Goal: Information Seeking & Learning: Learn about a topic

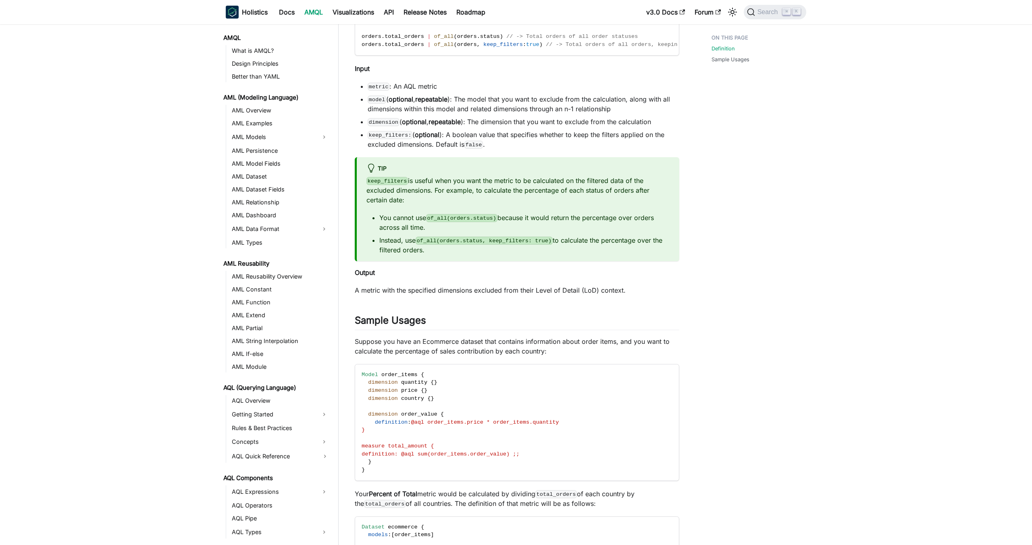
scroll to position [351, 0]
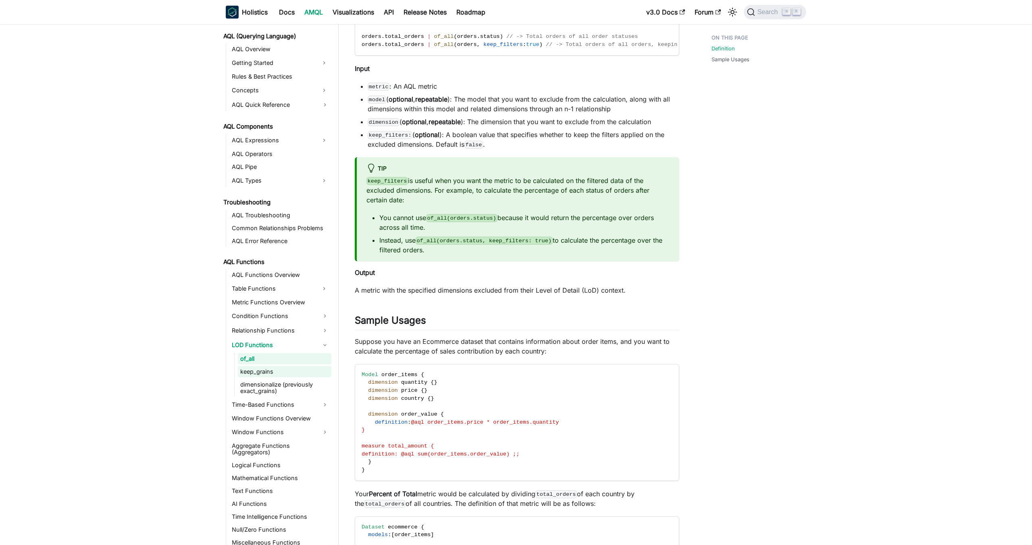
click at [277, 371] on link "keep_grains" at bounding box center [284, 371] width 93 height 11
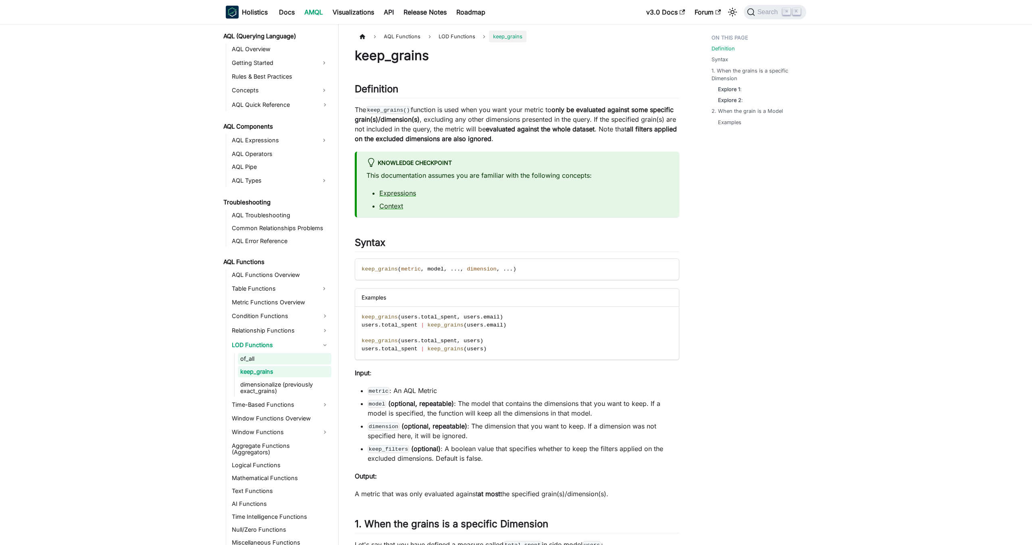
click at [281, 359] on link "of_all" at bounding box center [284, 358] width 93 height 11
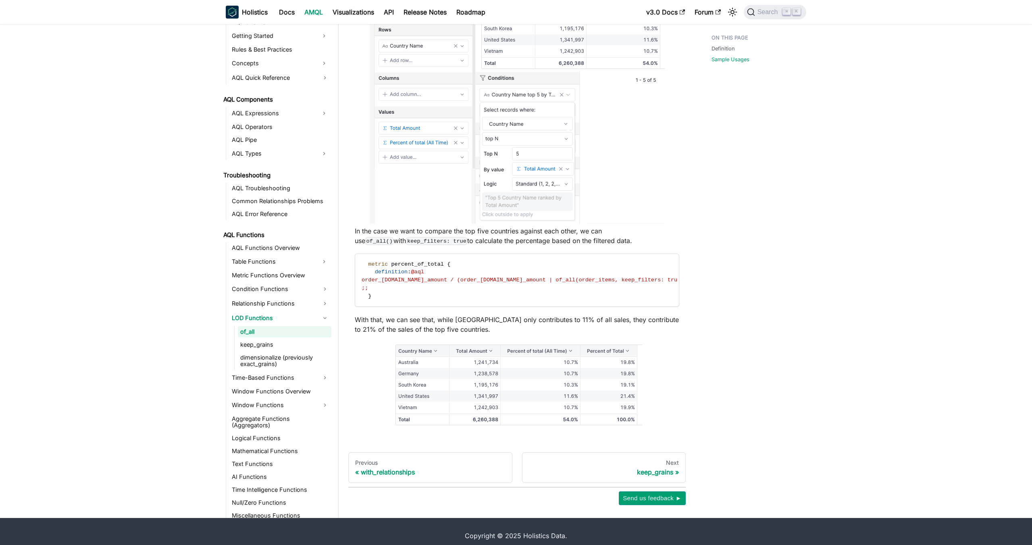
scroll to position [1312, 0]
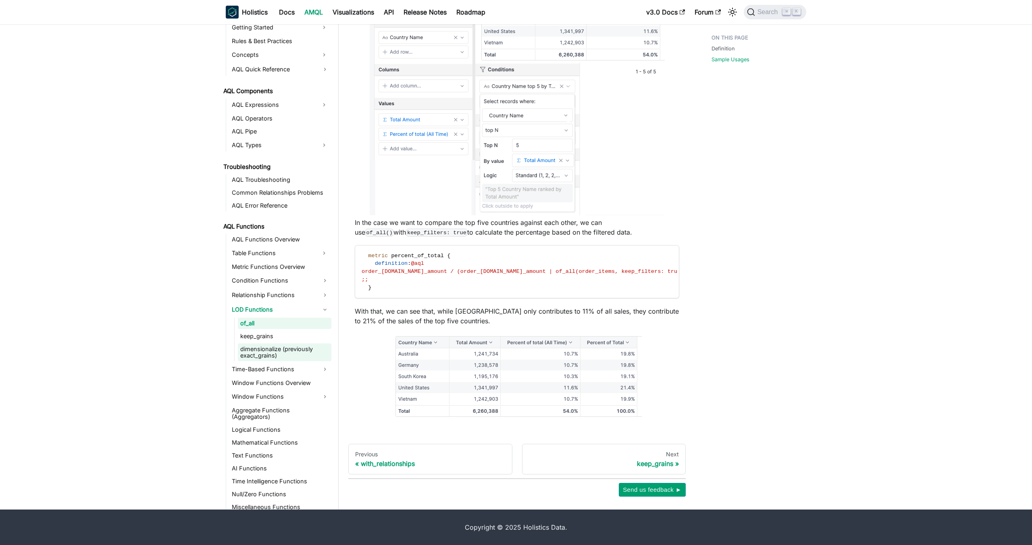
click at [297, 359] on link "dimensionalize (previously exact_grains)" at bounding box center [284, 352] width 93 height 18
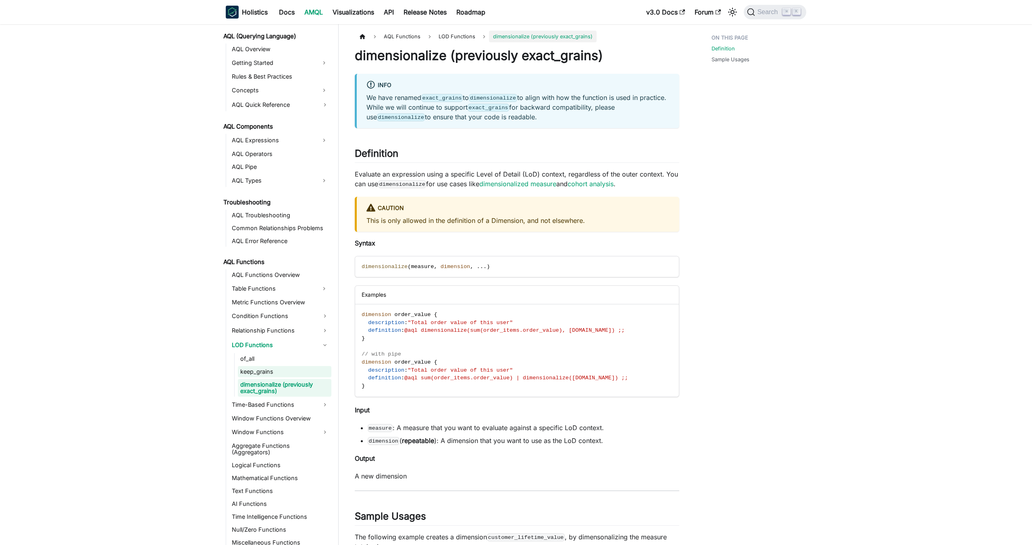
click at [264, 371] on link "keep_grains" at bounding box center [284, 371] width 93 height 11
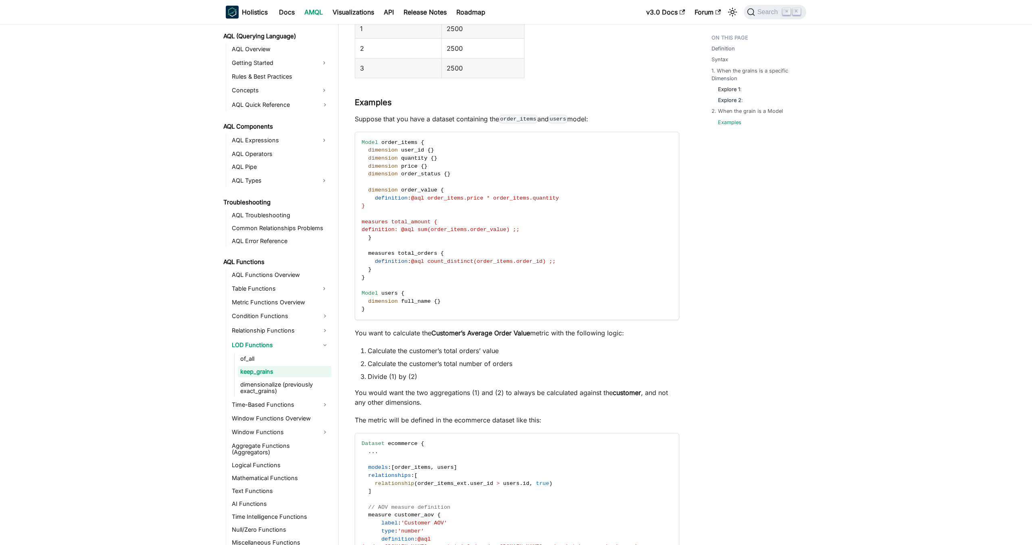
scroll to position [1363, 0]
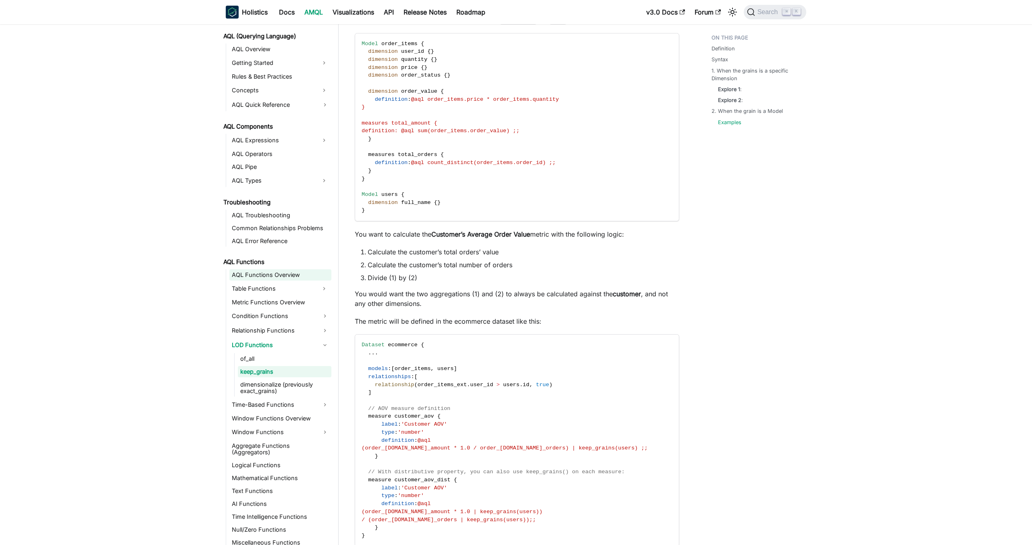
click at [265, 272] on link "AQL Functions Overview" at bounding box center [280, 274] width 102 height 11
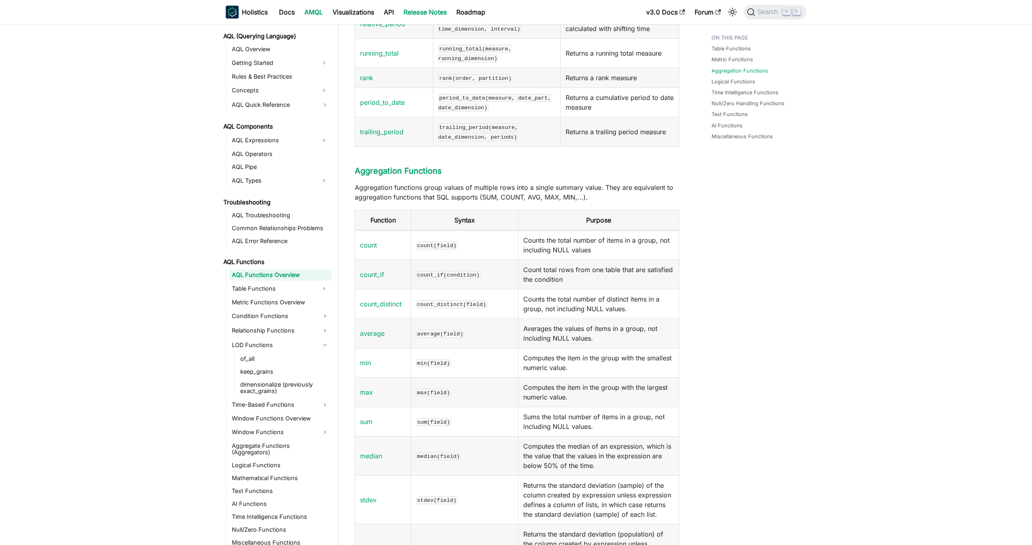
scroll to position [351, 0]
click at [287, 368] on link "keep_grains" at bounding box center [284, 371] width 93 height 11
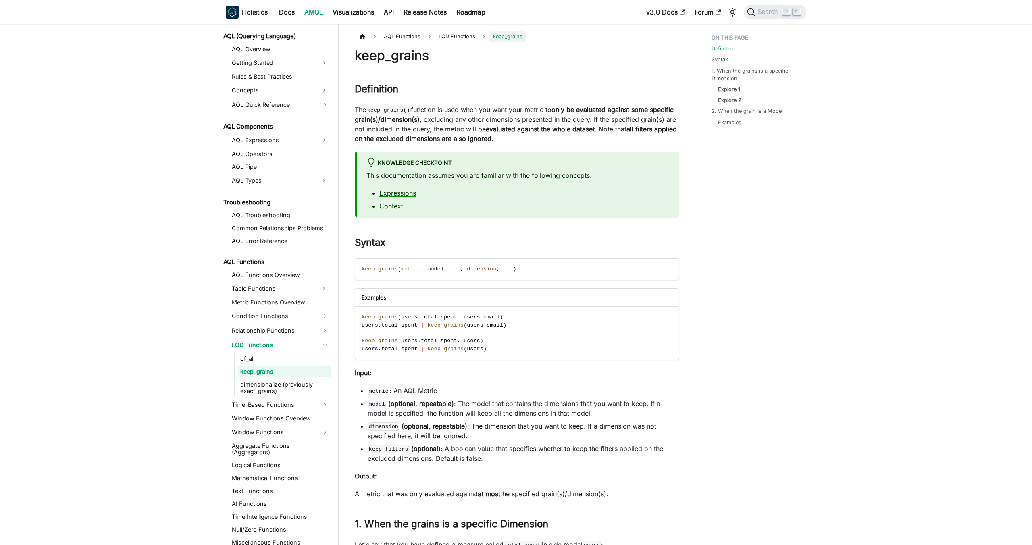
click at [386, 196] on link "Expressions" at bounding box center [397, 193] width 37 height 8
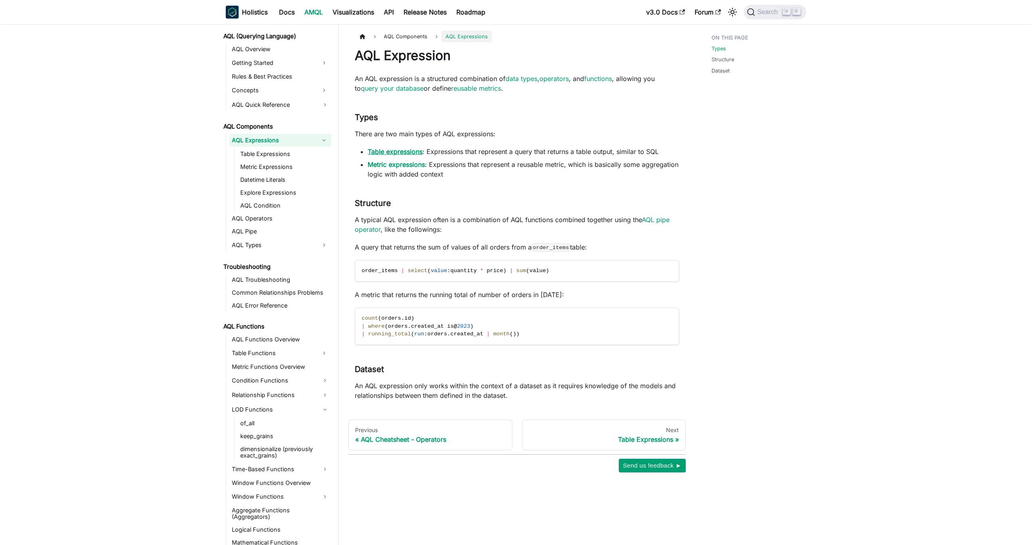
click at [409, 152] on link "Table expressions" at bounding box center [394, 151] width 55 height 8
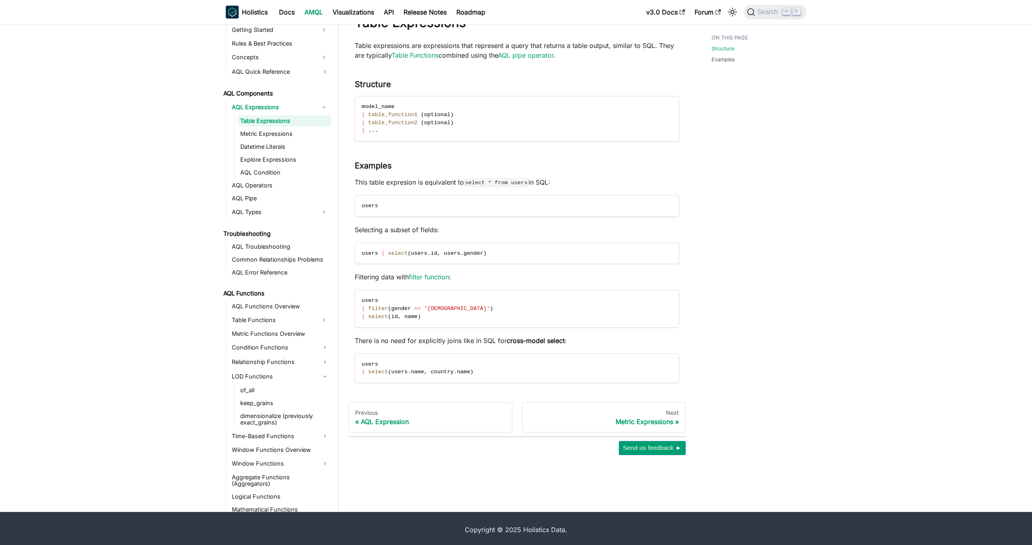
scroll to position [34, 0]
